Goal: Register for event/course

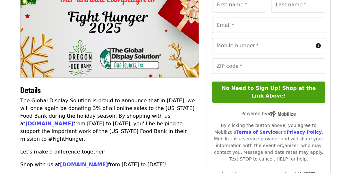
scroll to position [76, 0]
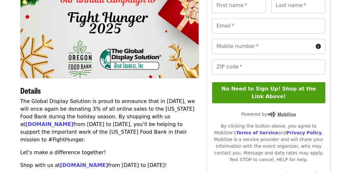
click at [343, 127] on article "Help The Global Display Solution, LLC #FightHunger Pledge Details The Global Di…" at bounding box center [175, 127] width 351 height 349
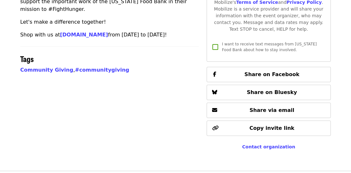
scroll to position [0, 0]
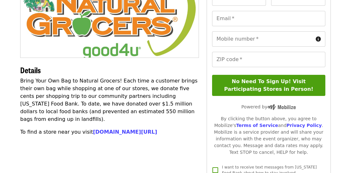
scroll to position [95, 0]
